Goal: Find contact information: Find contact information

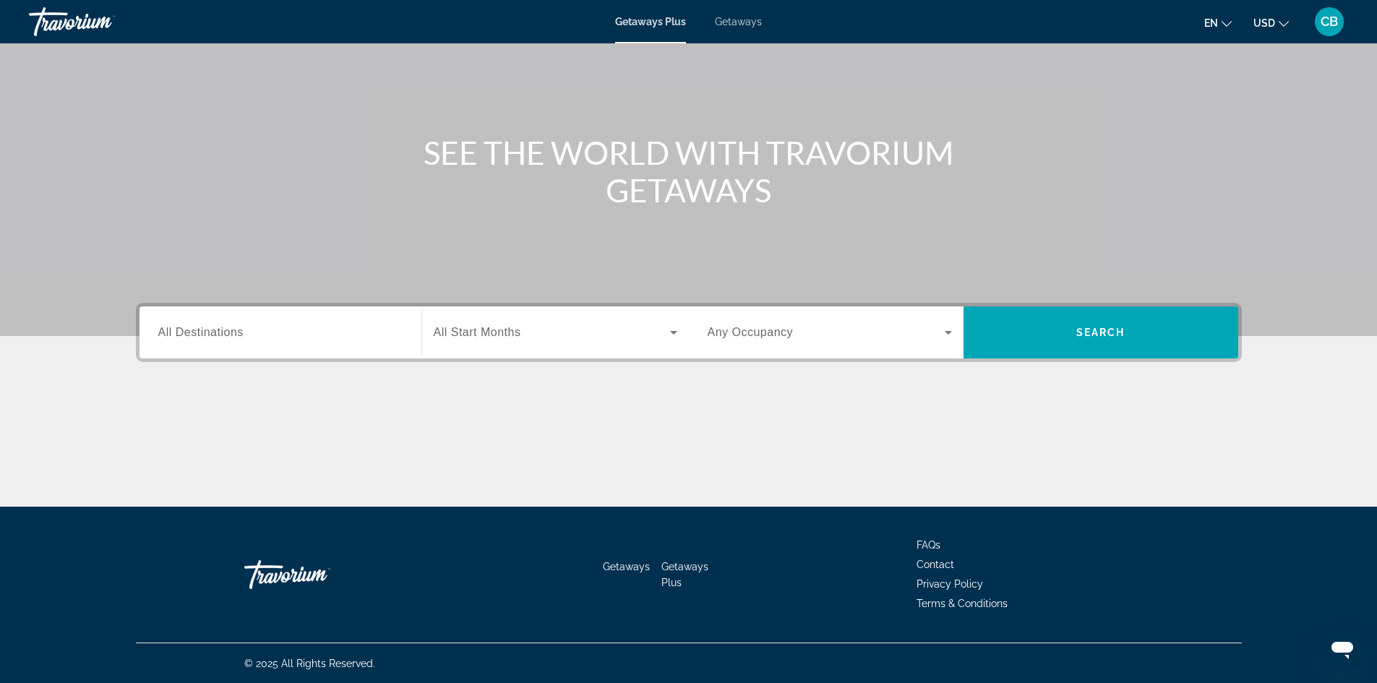
scroll to position [98, 0]
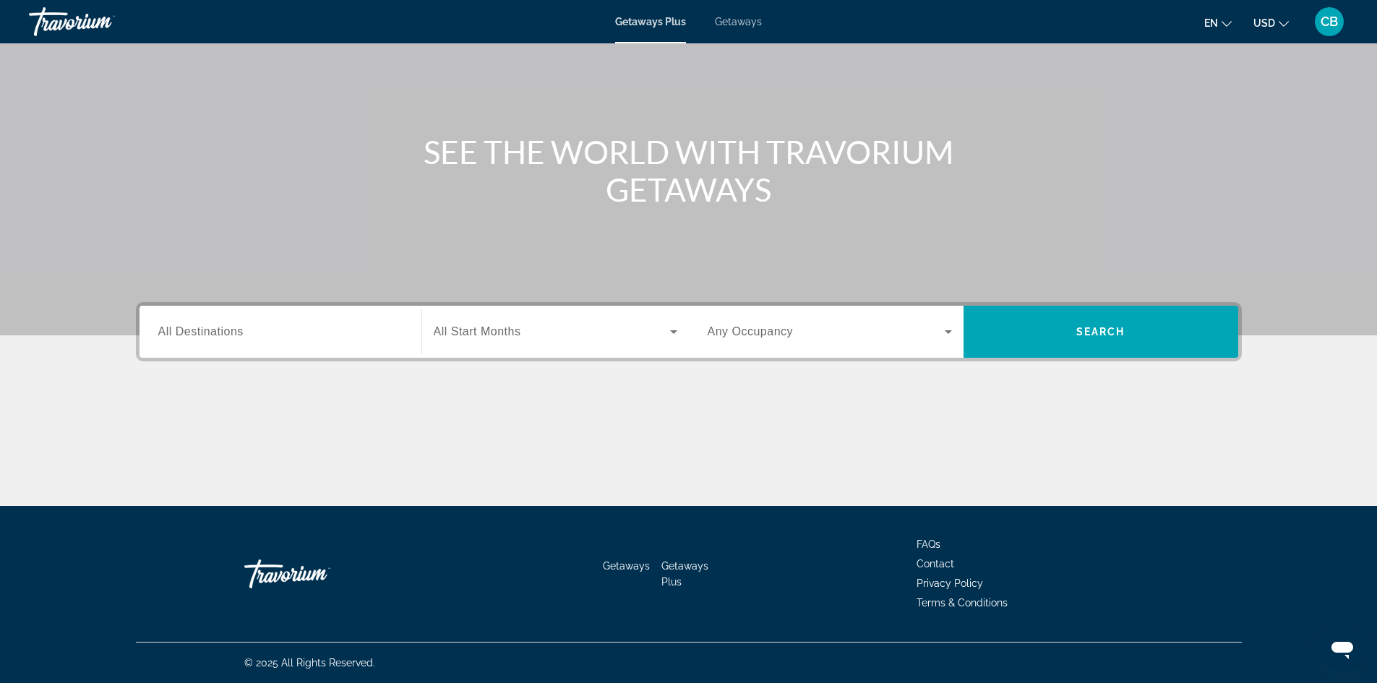
click at [363, 330] on input "Destination All Destinations" at bounding box center [280, 332] width 244 height 17
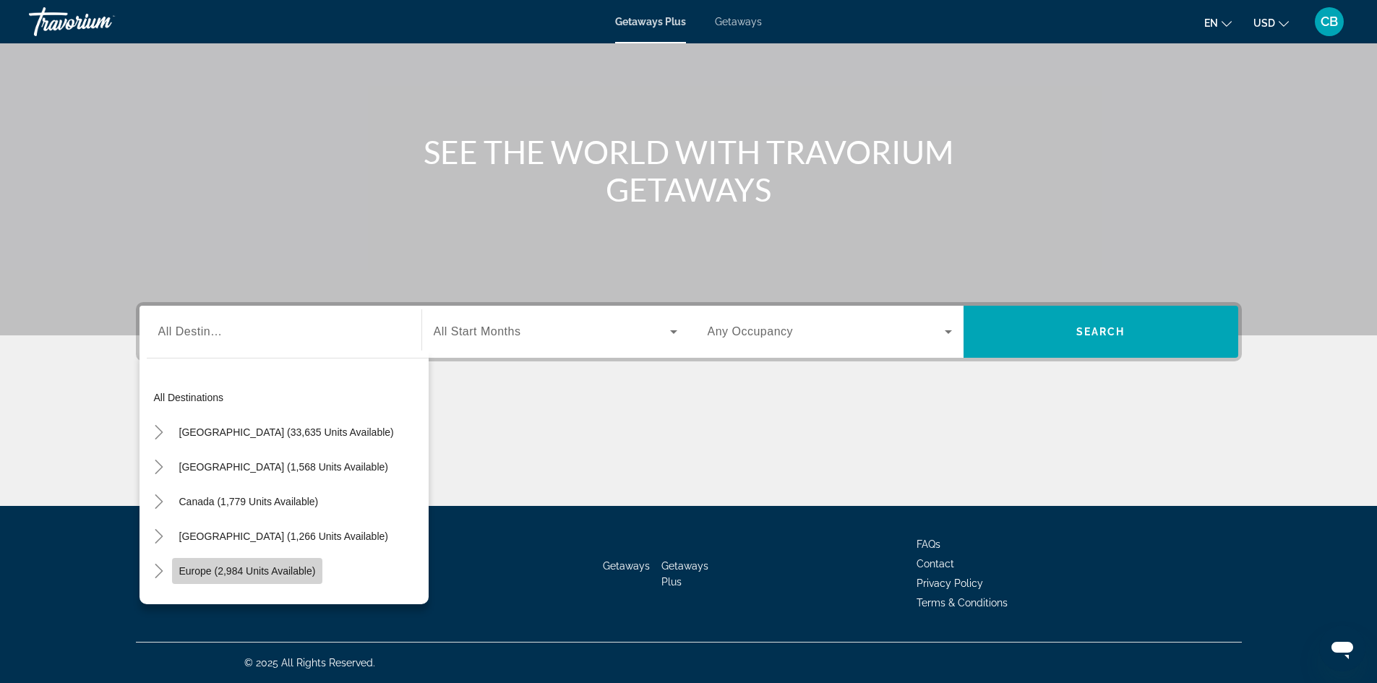
click at [211, 572] on span "Europe (2,984 units available)" at bounding box center [247, 571] width 137 height 12
type input "**********"
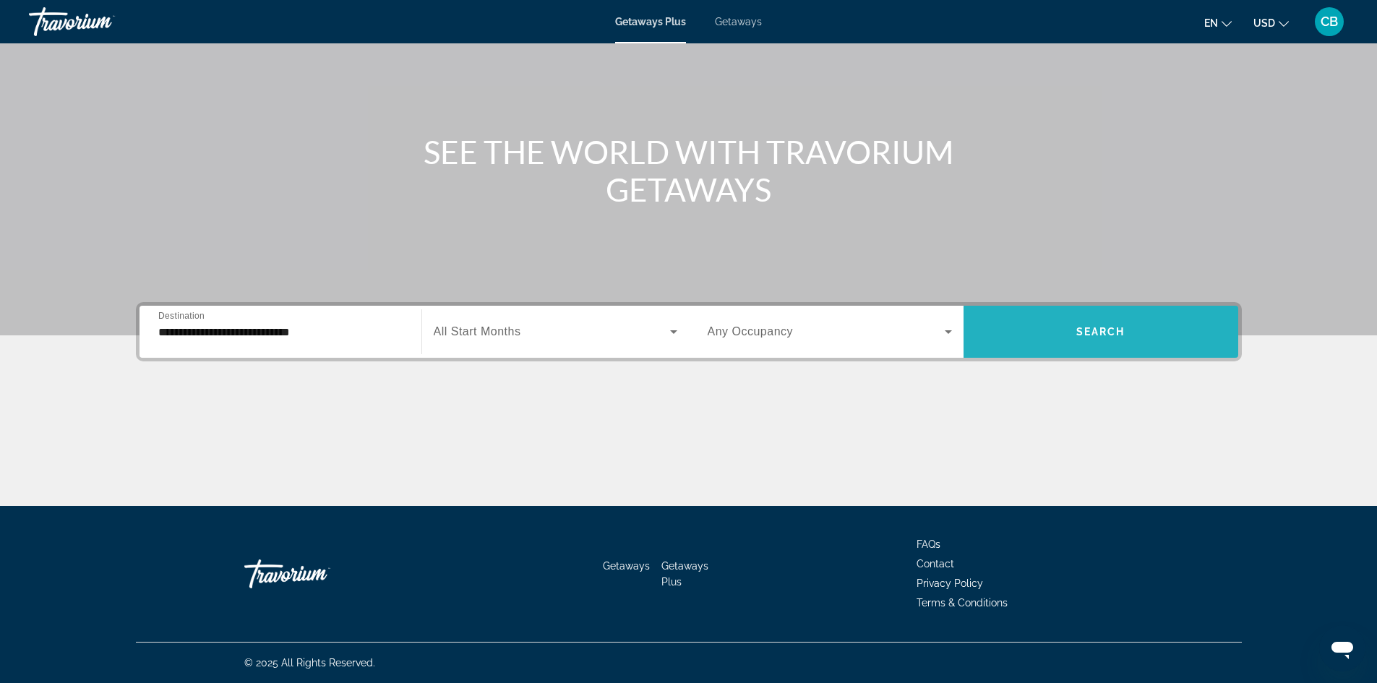
click at [1159, 328] on span "Search widget" at bounding box center [1101, 332] width 275 height 35
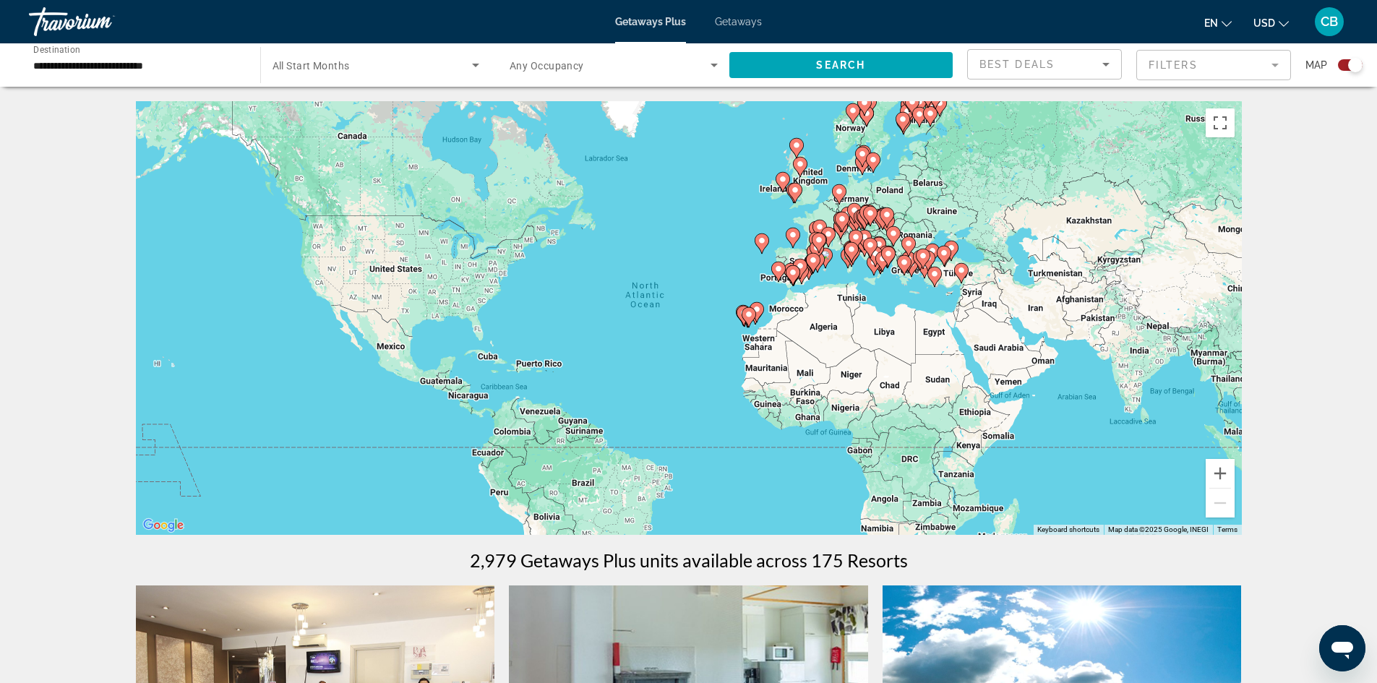
click at [980, 445] on div "To activate drag with keyboard, press Alt + Enter. Once in keyboard drag state,…" at bounding box center [689, 318] width 1106 height 434
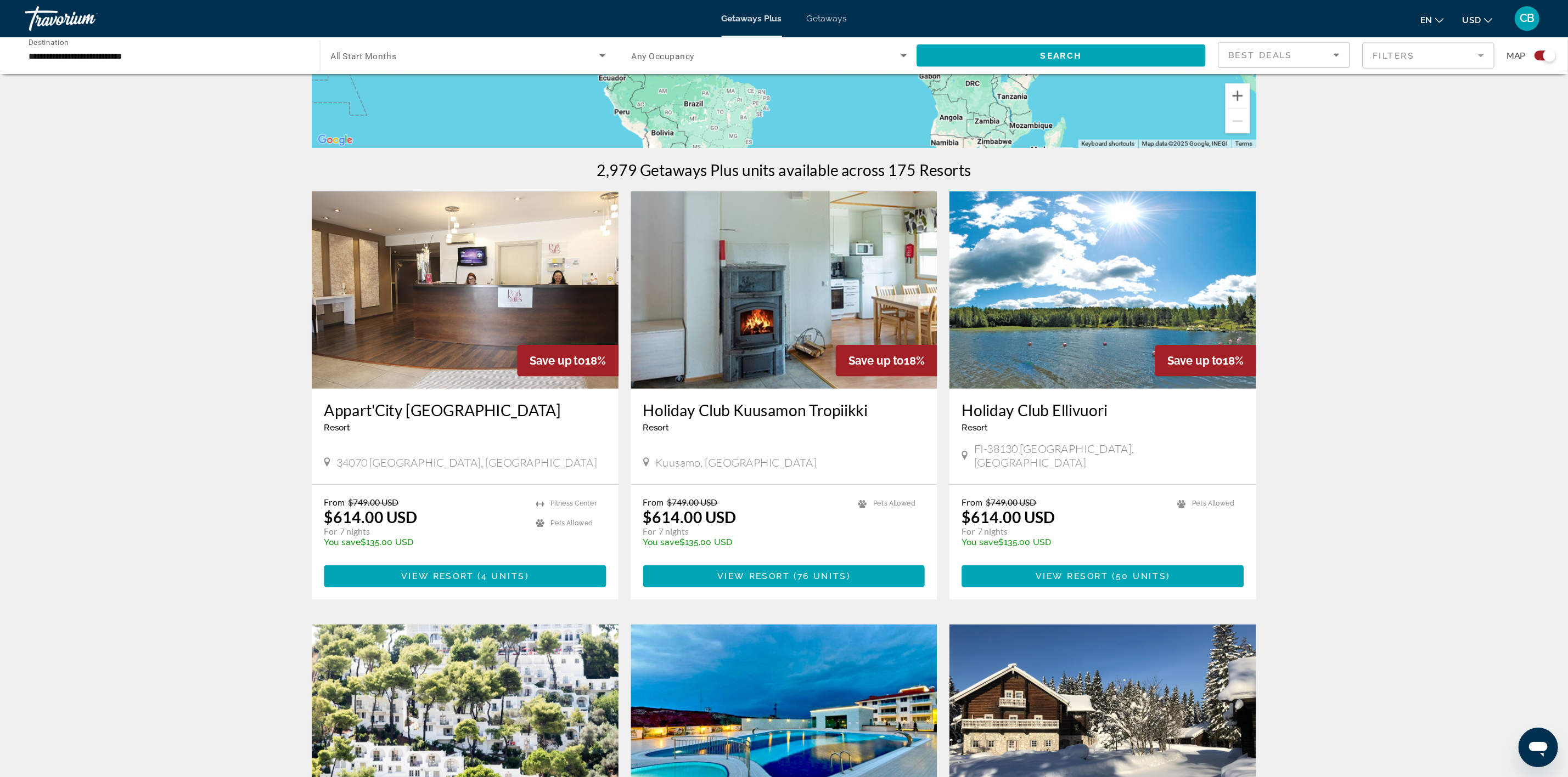
scroll to position [274, 0]
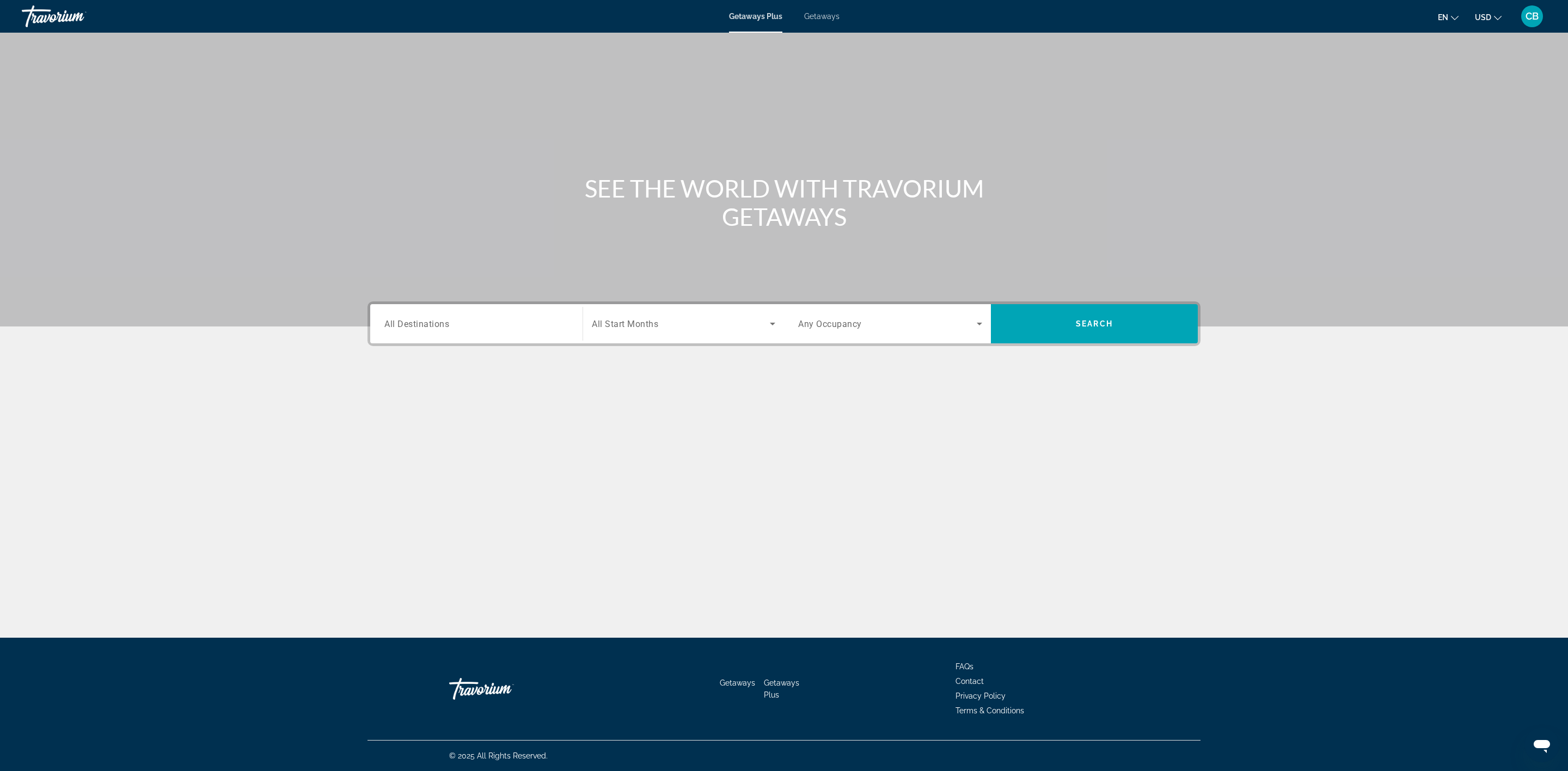
click at [967, 514] on span "Contact" at bounding box center [970, 681] width 29 height 9
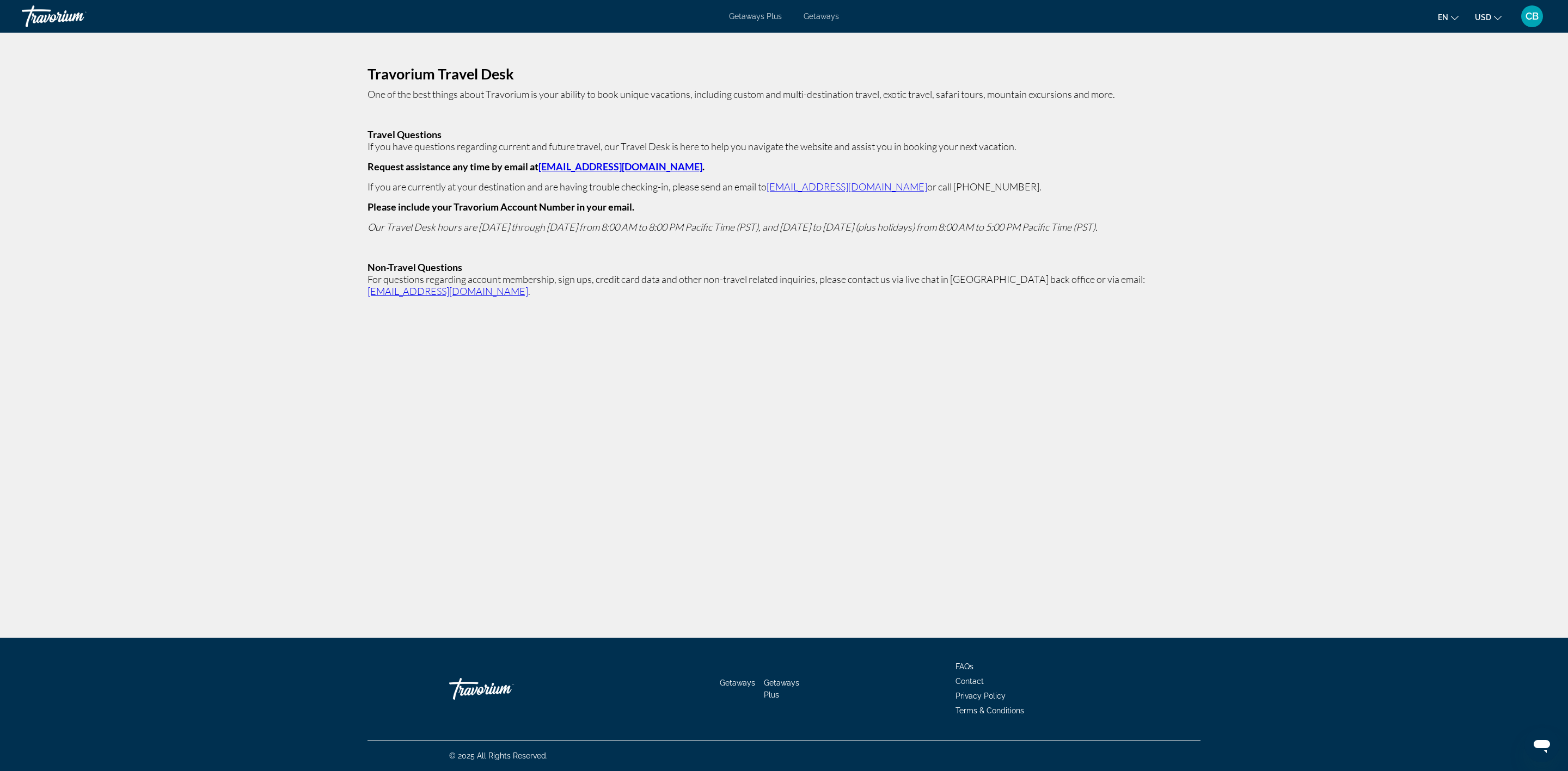
click at [483, 514] on div "Travorium" at bounding box center [503, 689] width 109 height 32
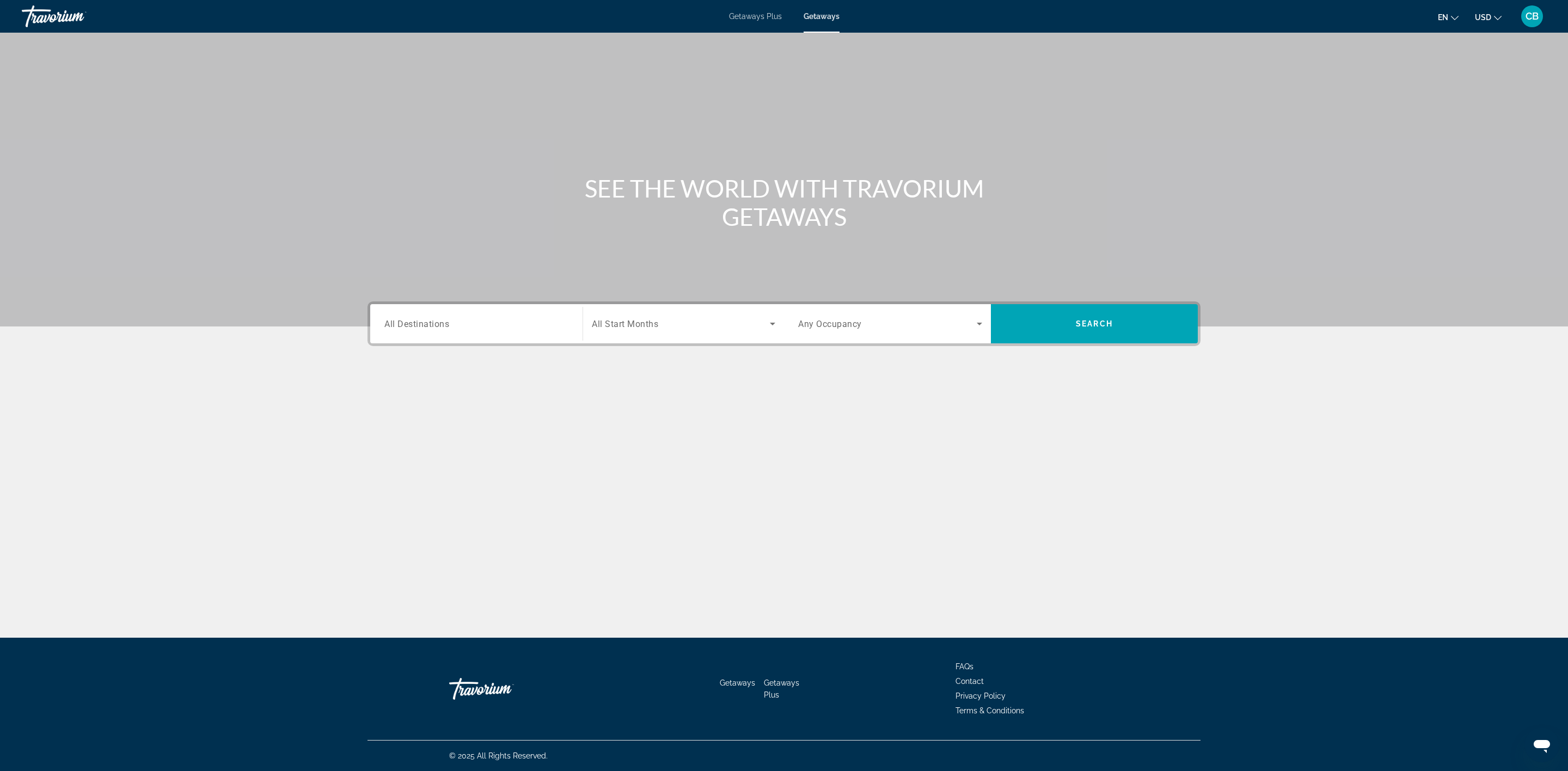
click at [968, 514] on span "FAQs" at bounding box center [965, 667] width 18 height 9
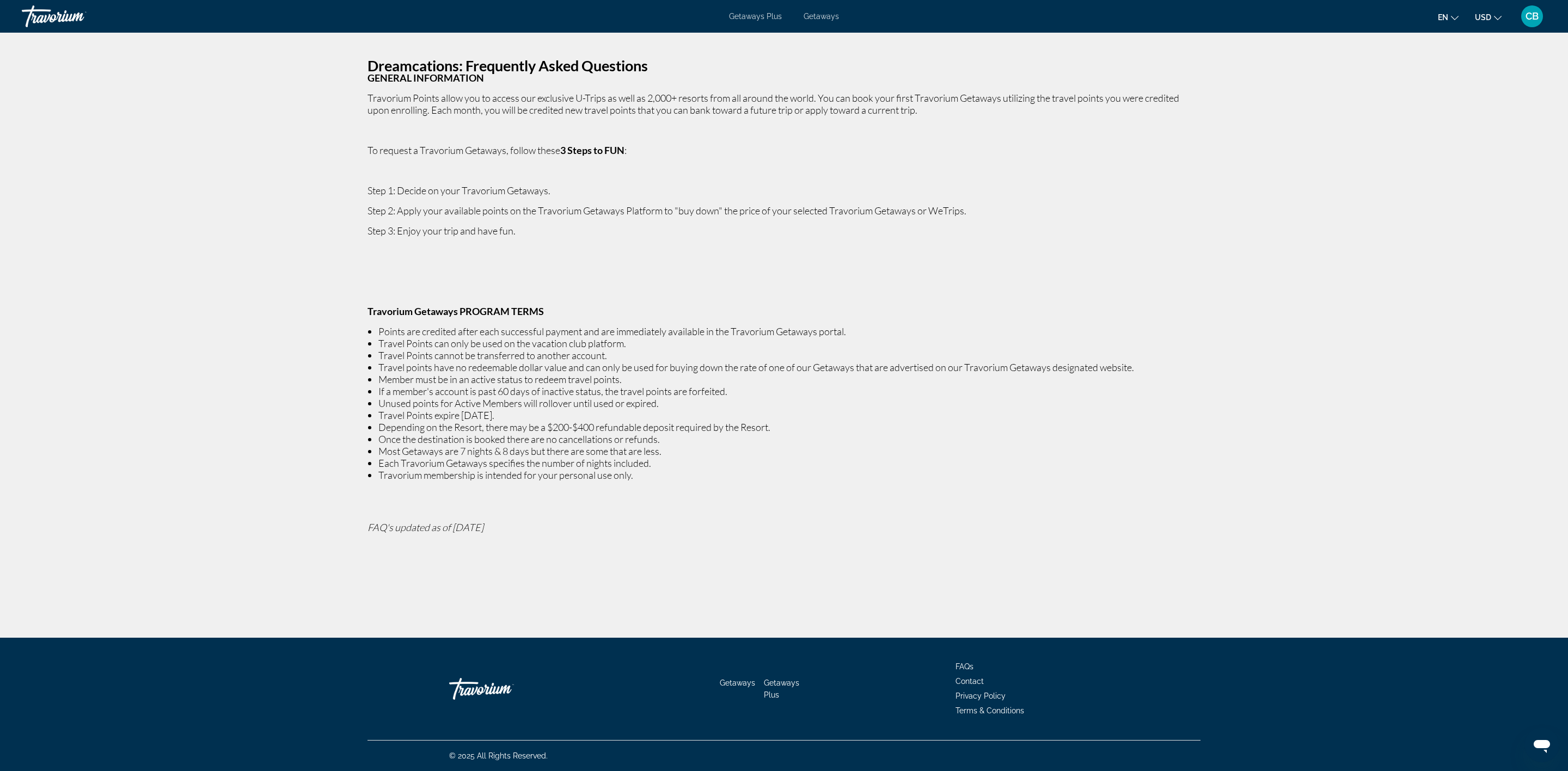
click at [972, 514] on span "Contact" at bounding box center [970, 681] width 29 height 9
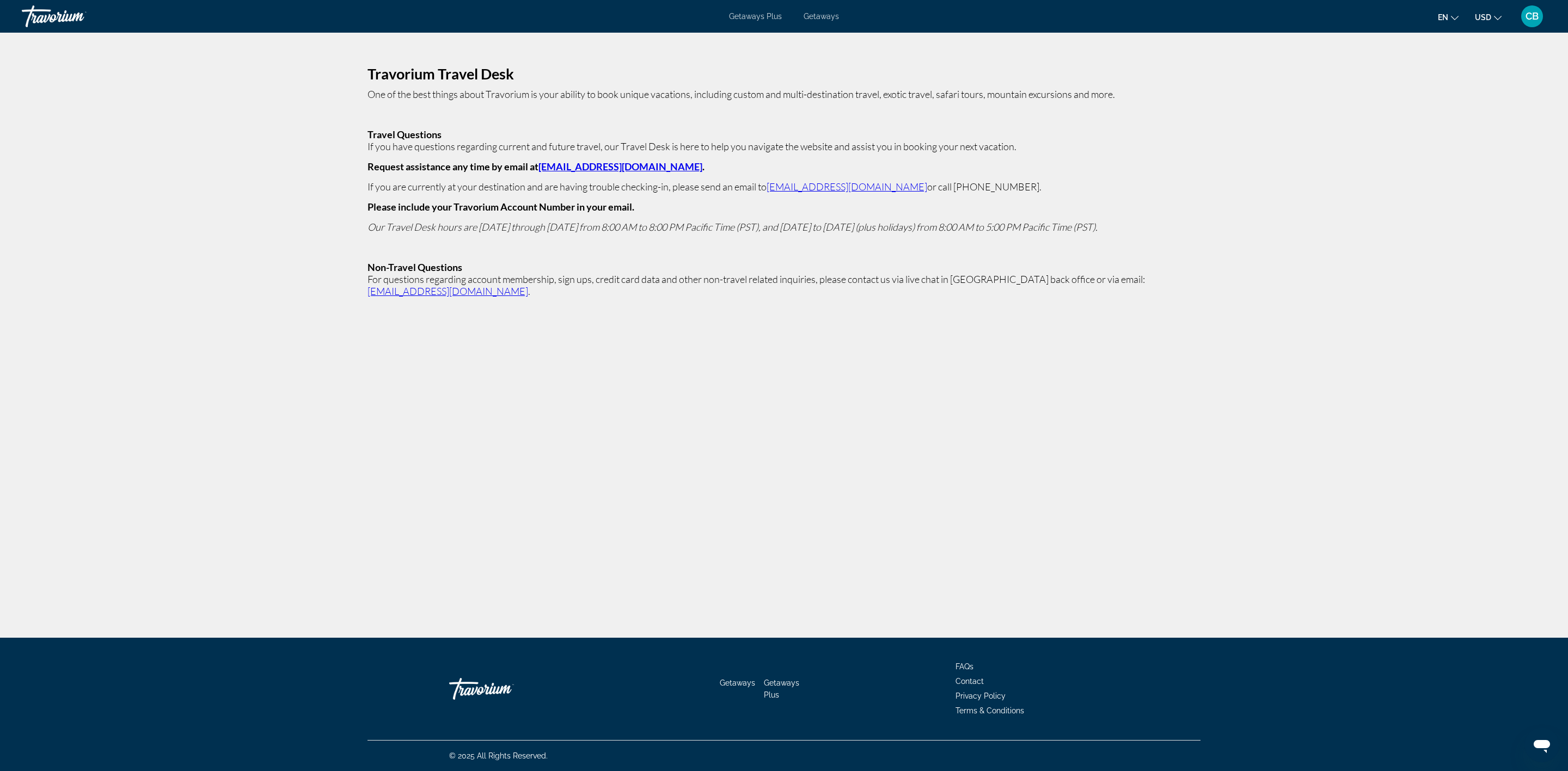
click at [528, 285] on link "[EMAIL_ADDRESS][DOMAIN_NAME]" at bounding box center [447, 291] width 160 height 12
